Goal: Find specific page/section

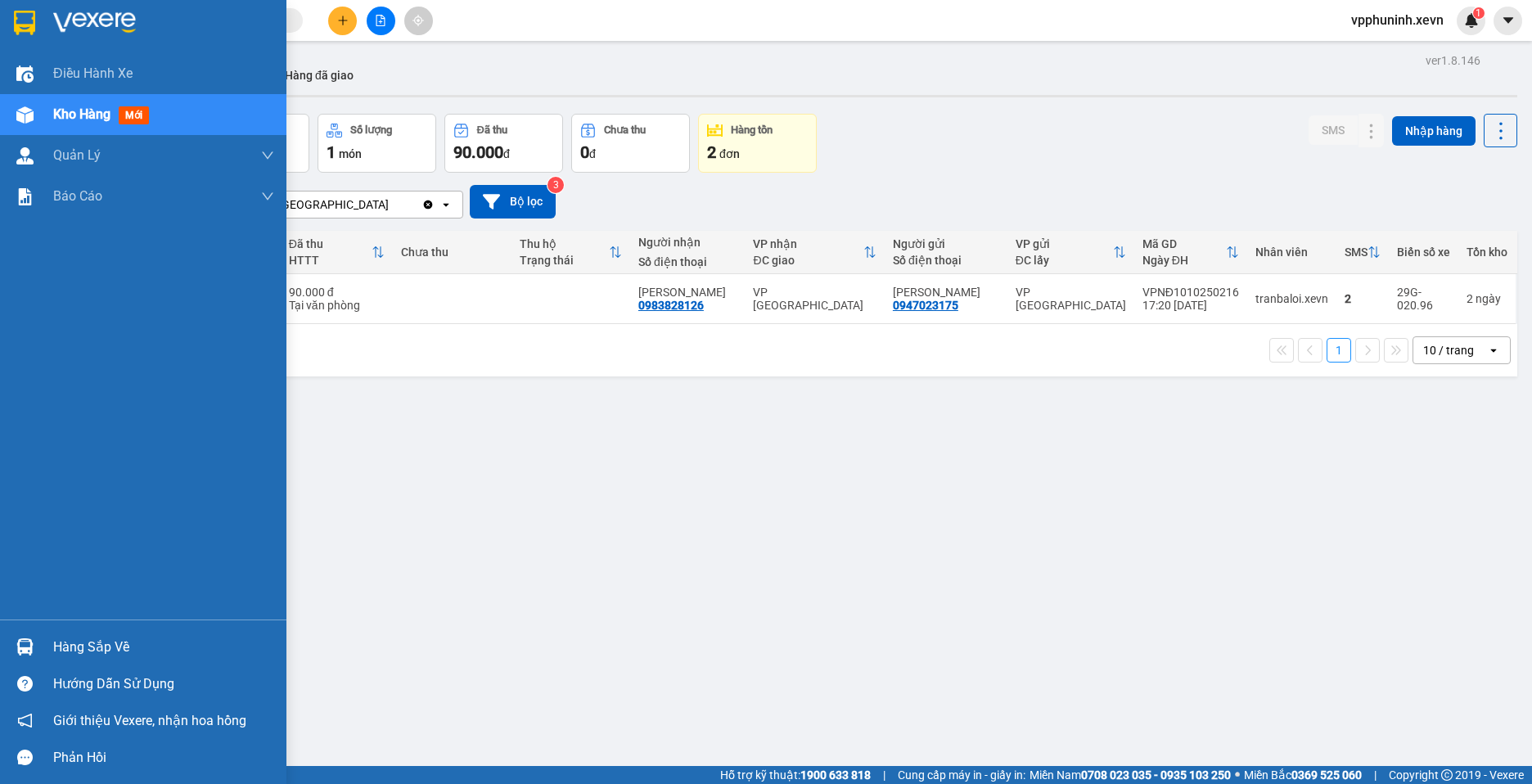
click at [74, 635] on div "Hàng sắp về" at bounding box center [163, 646] width 221 height 24
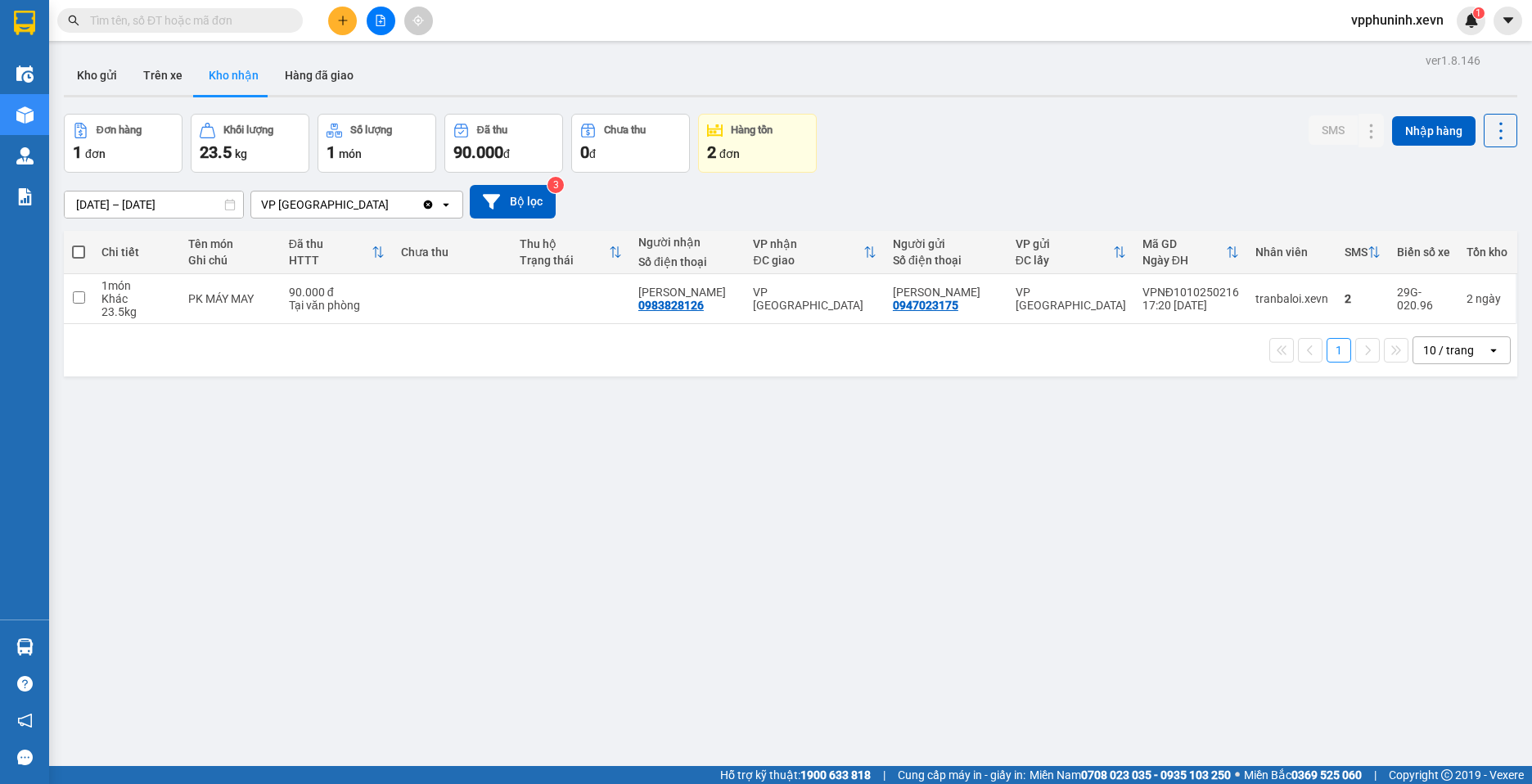
click at [1169, 616] on section "Kết quả tìm kiếm ( 0 ) Bộ lọc No Data vpphuninh.xevn 1 Điều hành xe Kho hàng mớ…" at bounding box center [766, 392] width 1532 height 784
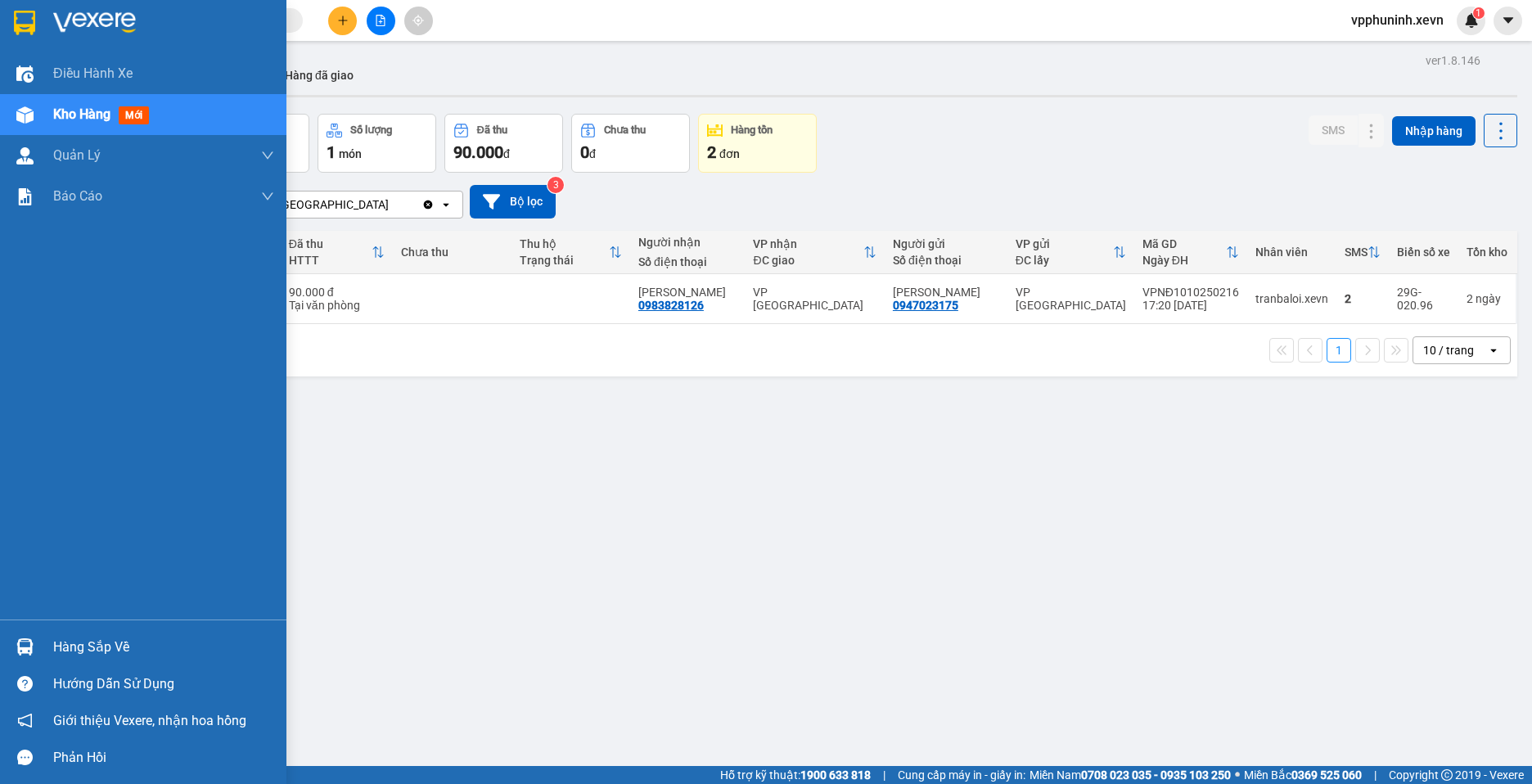
click at [19, 640] on img at bounding box center [25, 647] width 17 height 17
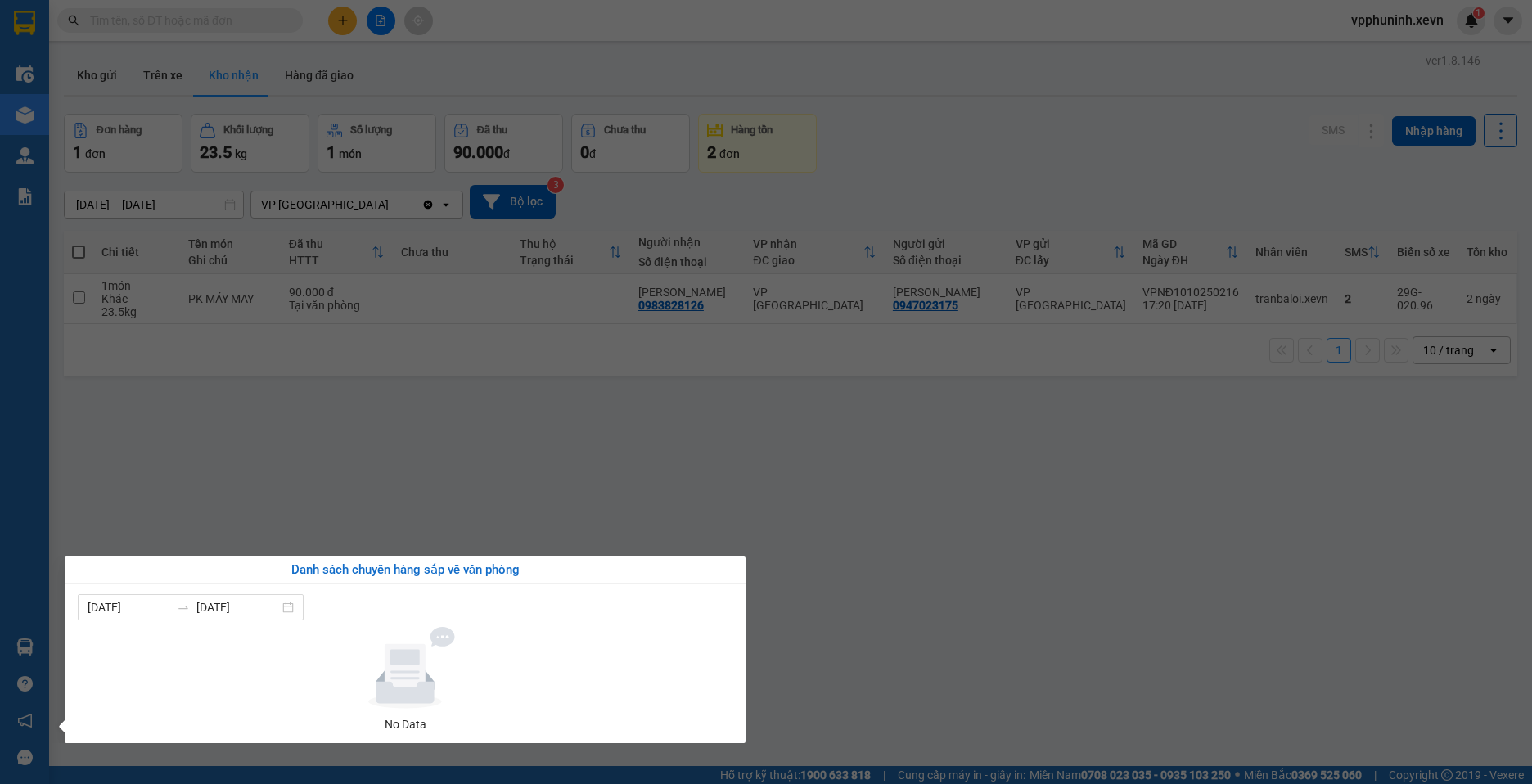
drag, startPoint x: 1011, startPoint y: 612, endPoint x: 764, endPoint y: 498, distance: 272.0
click at [1001, 600] on section "Kết quả tìm kiếm ( 0 ) Bộ lọc No Data vpphuninh.xevn 1 Điều hành xe Kho hàng mớ…" at bounding box center [766, 392] width 1532 height 784
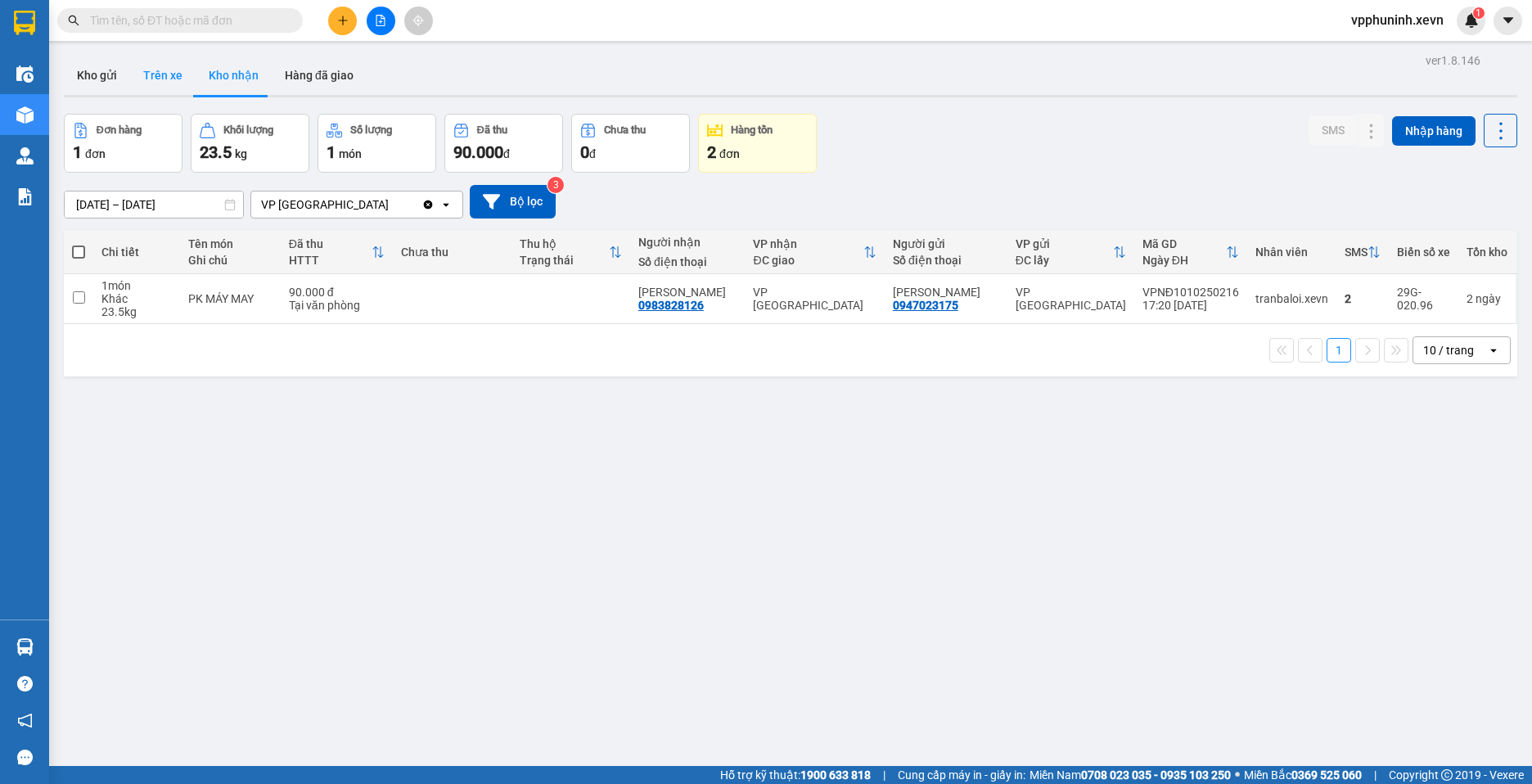
click at [167, 65] on button "Trên xe" at bounding box center [163, 75] width 66 height 39
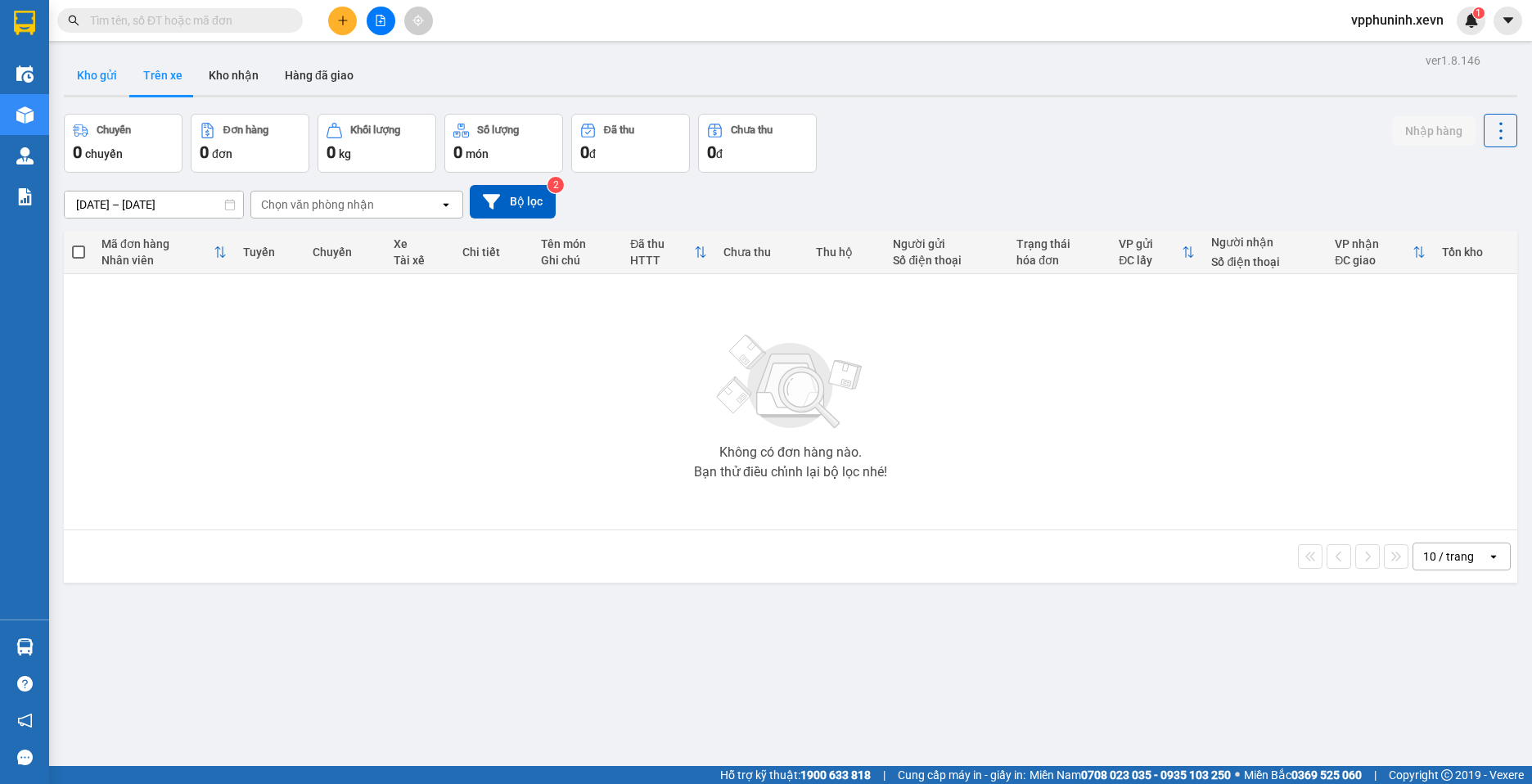
click at [88, 73] on button "Kho gửi" at bounding box center [96, 75] width 66 height 39
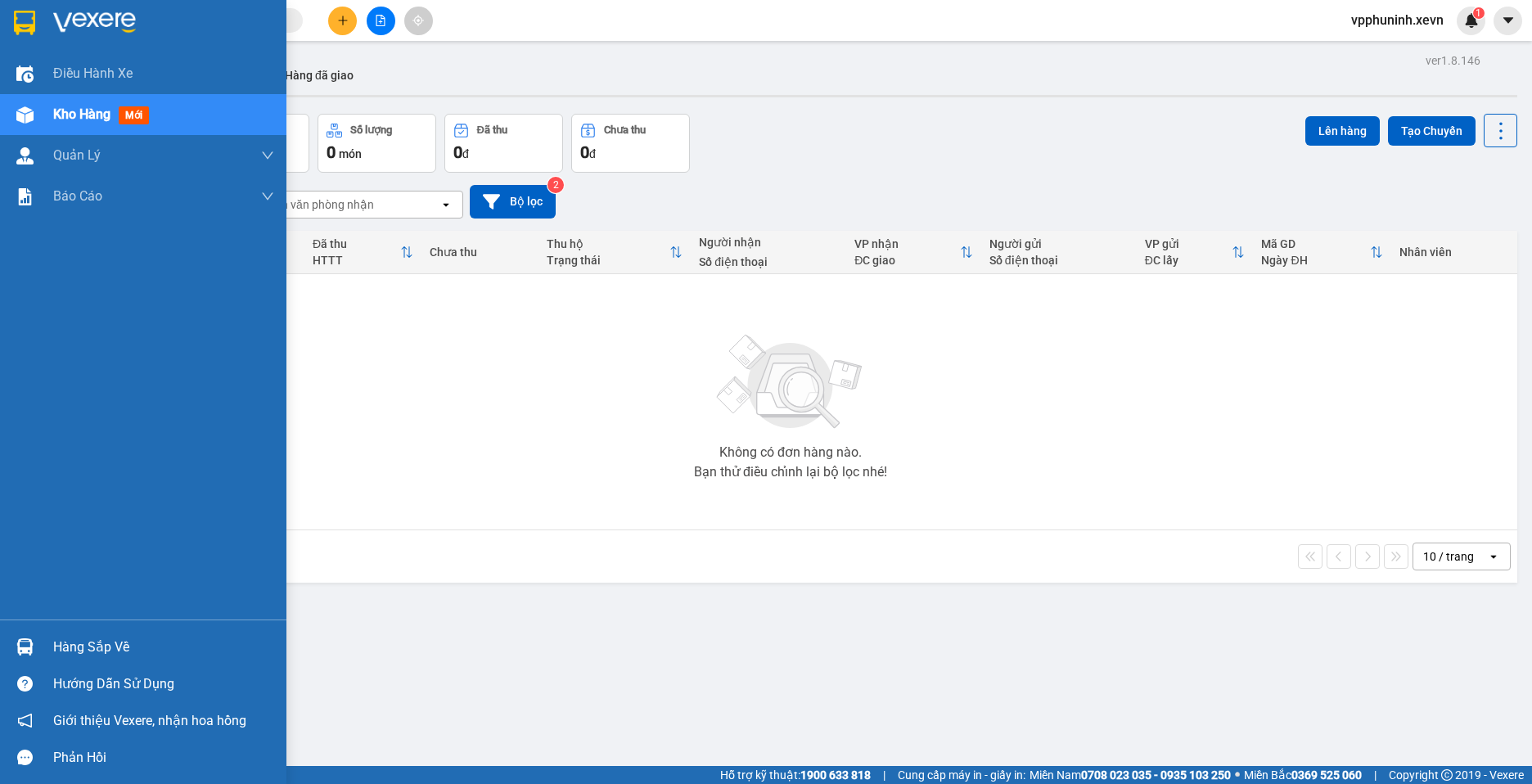
click at [22, 643] on img at bounding box center [25, 647] width 17 height 17
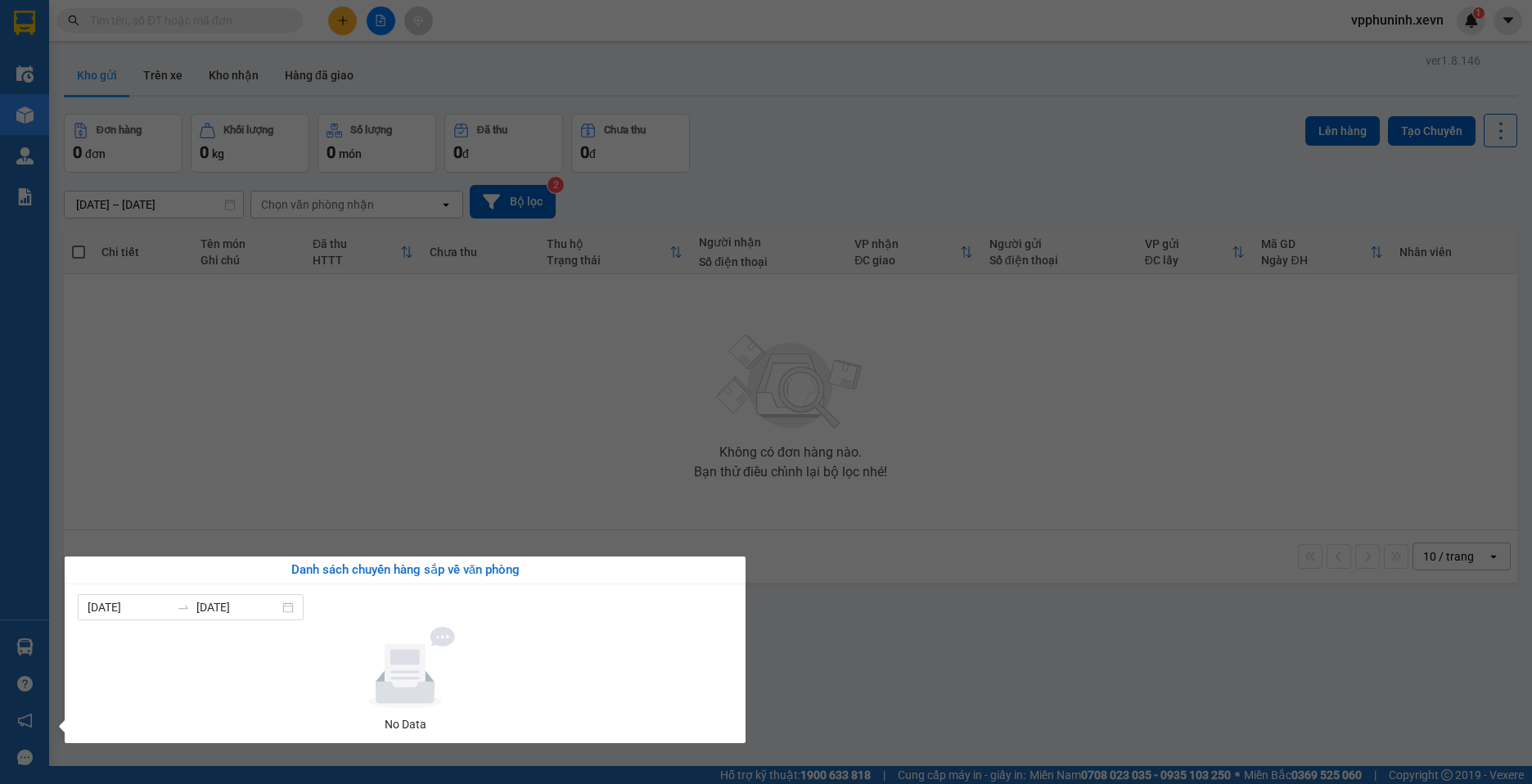
click at [938, 685] on section "Kết quả tìm kiếm ( 0 ) Bộ lọc No Data vpphuninh.xevn 1 Điều hành xe Kho hàng mớ…" at bounding box center [766, 392] width 1532 height 784
